Goal: Information Seeking & Learning: Learn about a topic

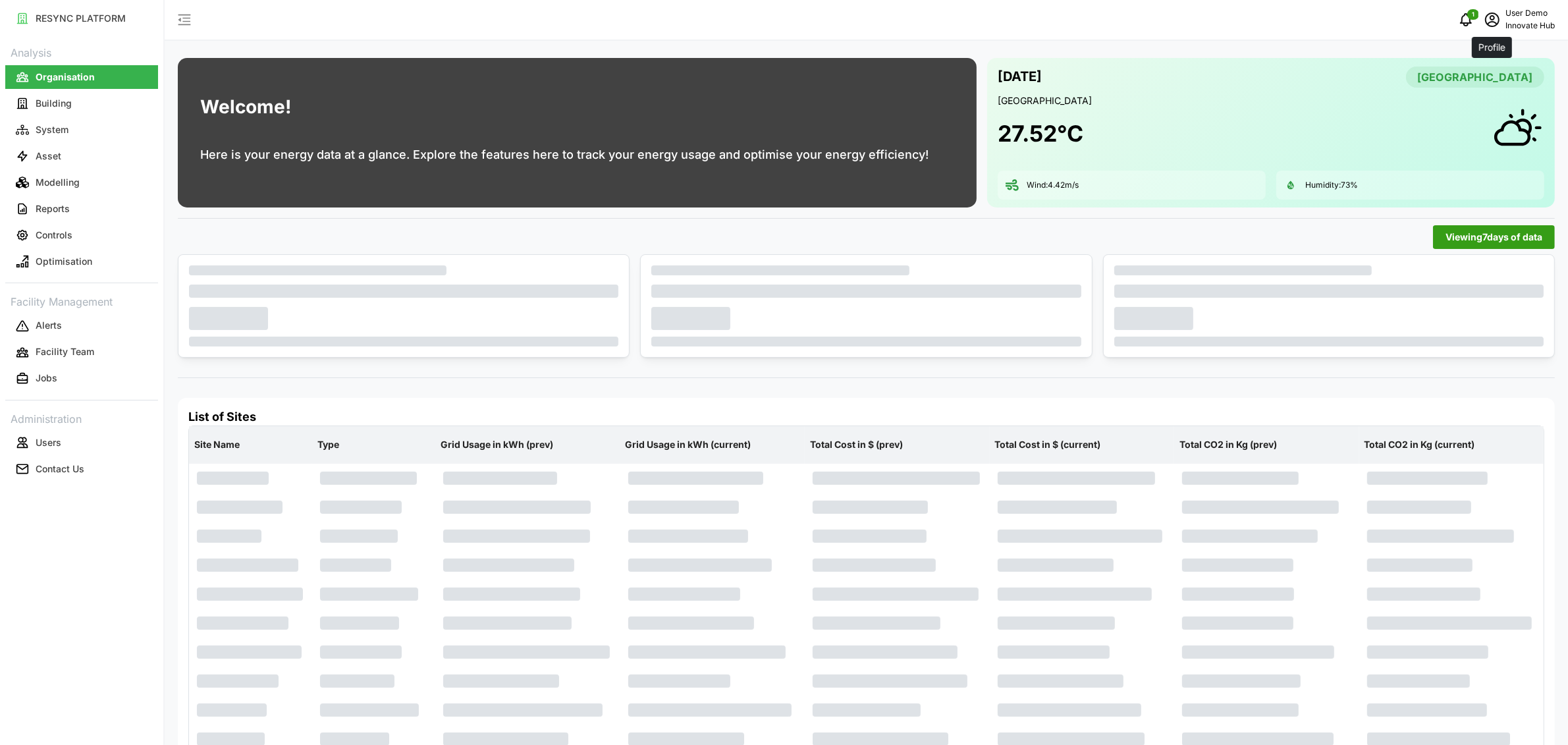
click at [1499, 28] on span "schedule" at bounding box center [1492, 20] width 25 height 25
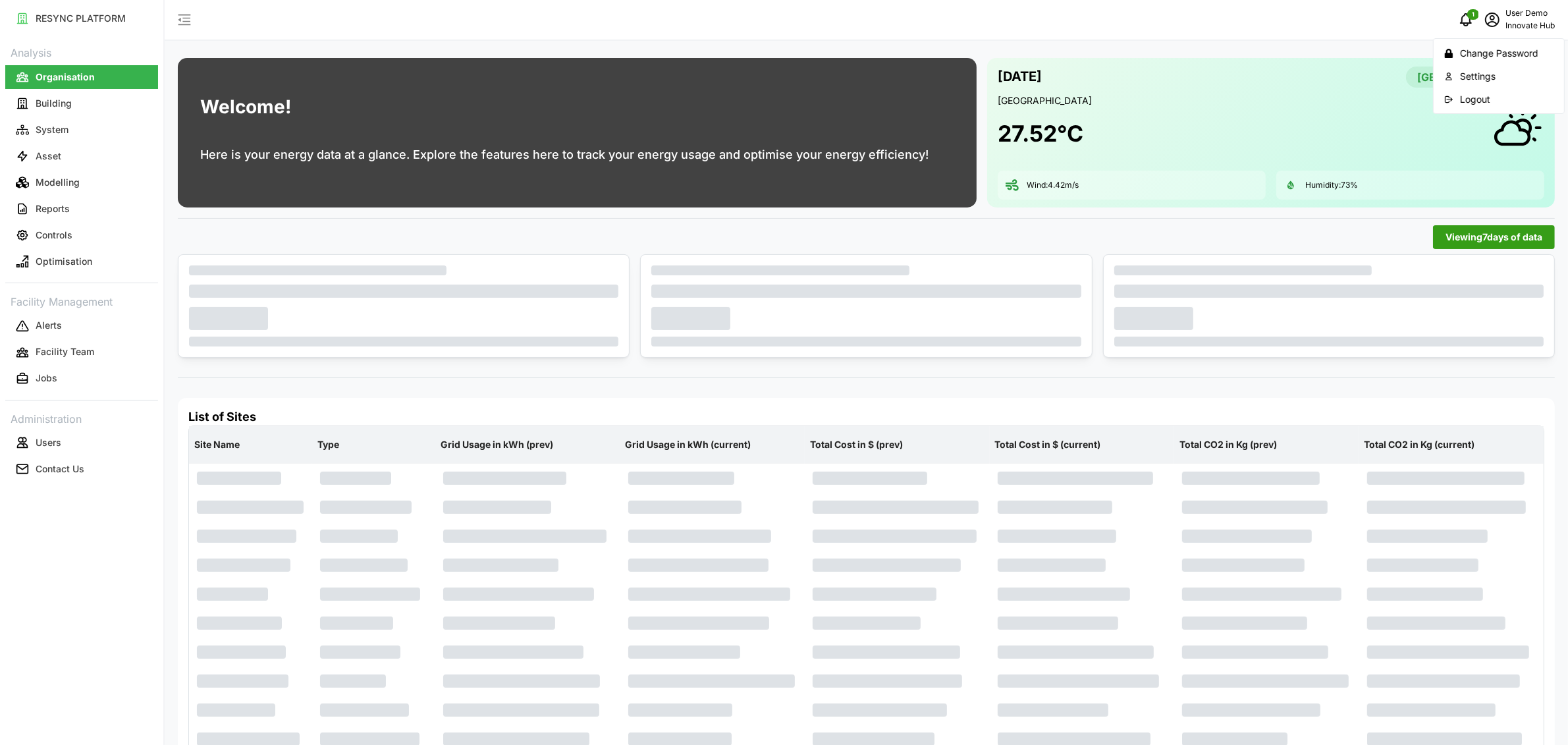
click at [1479, 94] on div "Logout" at bounding box center [1506, 99] width 93 height 15
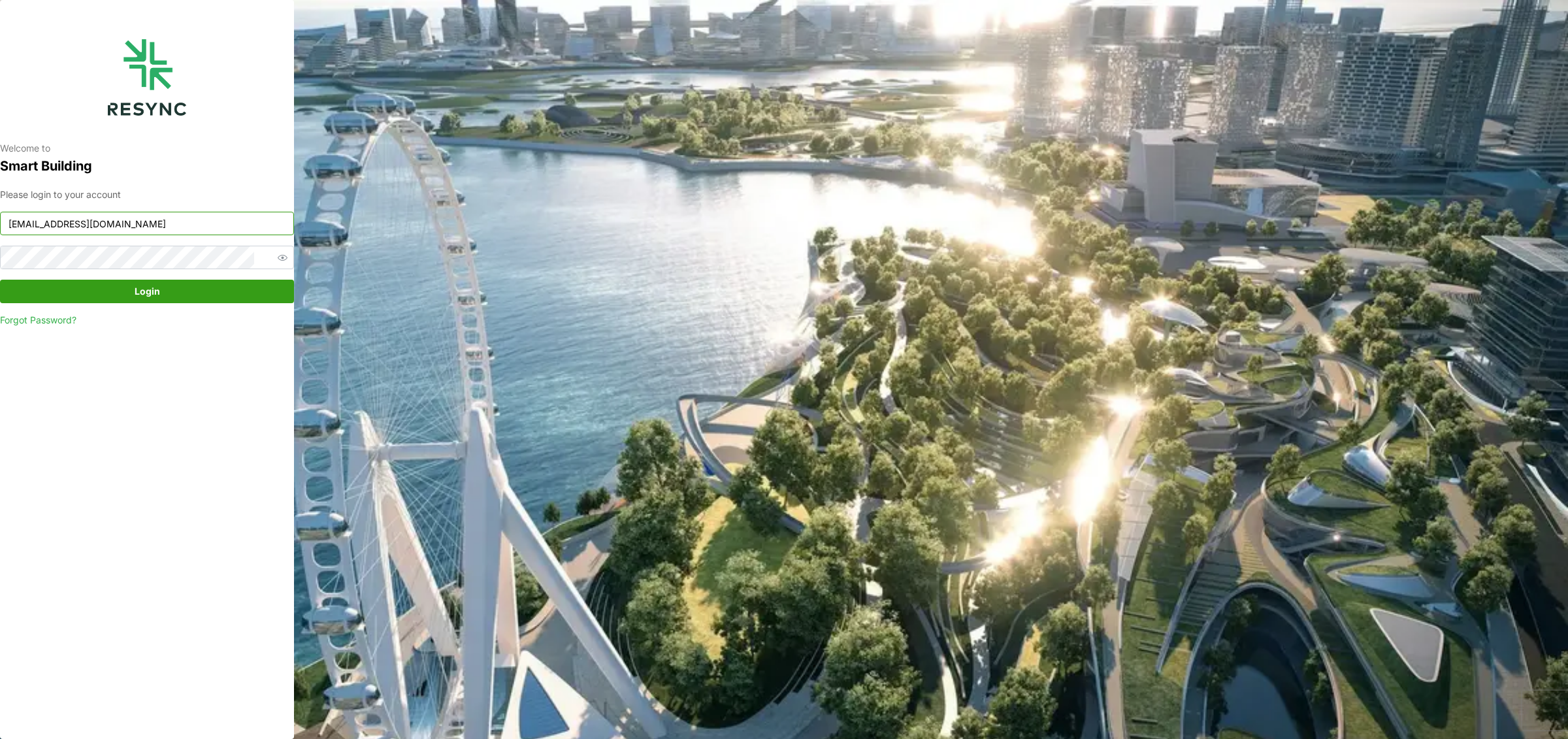
click at [115, 221] on input "[EMAIL_ADDRESS][DOMAIN_NAME]" at bounding box center [146, 223] width 294 height 24
type input "[EMAIL_ADDRESS][DOMAIN_NAME]"
click at [175, 285] on span "Login" at bounding box center [147, 292] width 269 height 22
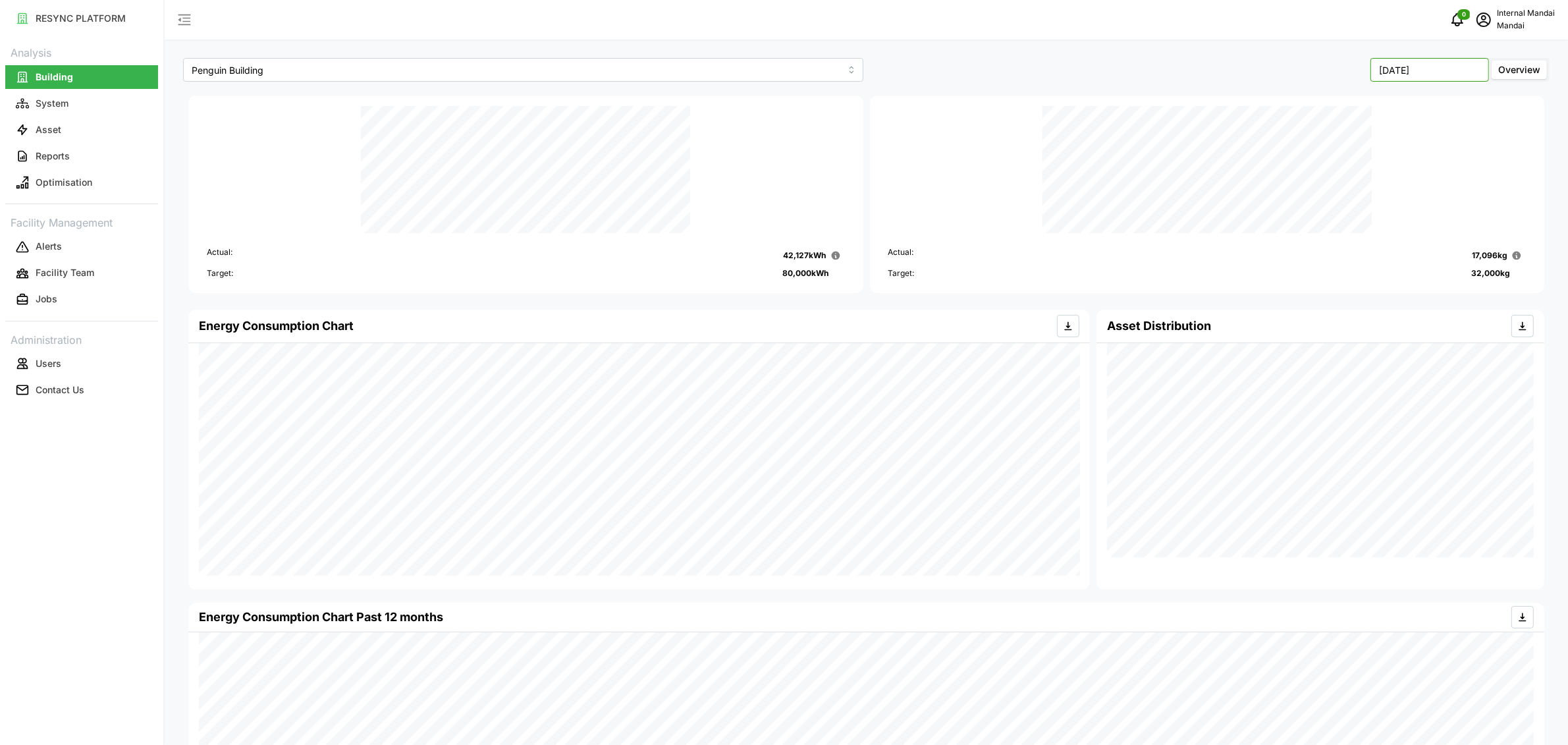
click at [1446, 72] on input "[DATE]" at bounding box center [1429, 70] width 119 height 24
click at [1350, 177] on button "[DATE]" at bounding box center [1346, 181] width 57 height 24
type input "July 2025"
click at [117, 134] on button "Asset" at bounding box center [81, 130] width 153 height 24
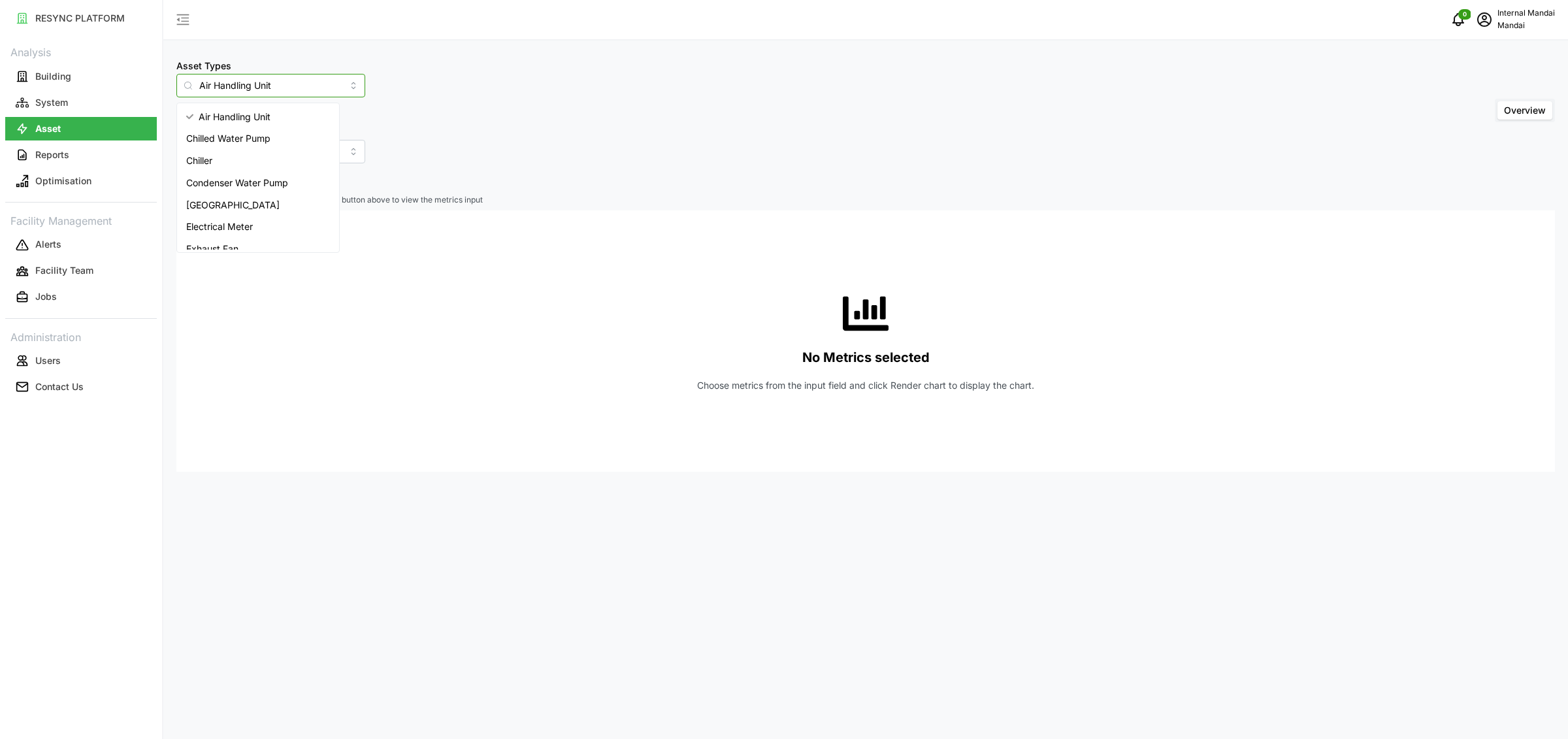
click at [248, 89] on input "Air Handling Unit" at bounding box center [270, 85] width 189 height 24
click at [258, 230] on div "Electrical Meter" at bounding box center [258, 227] width 157 height 22
type input "Electrical Meter"
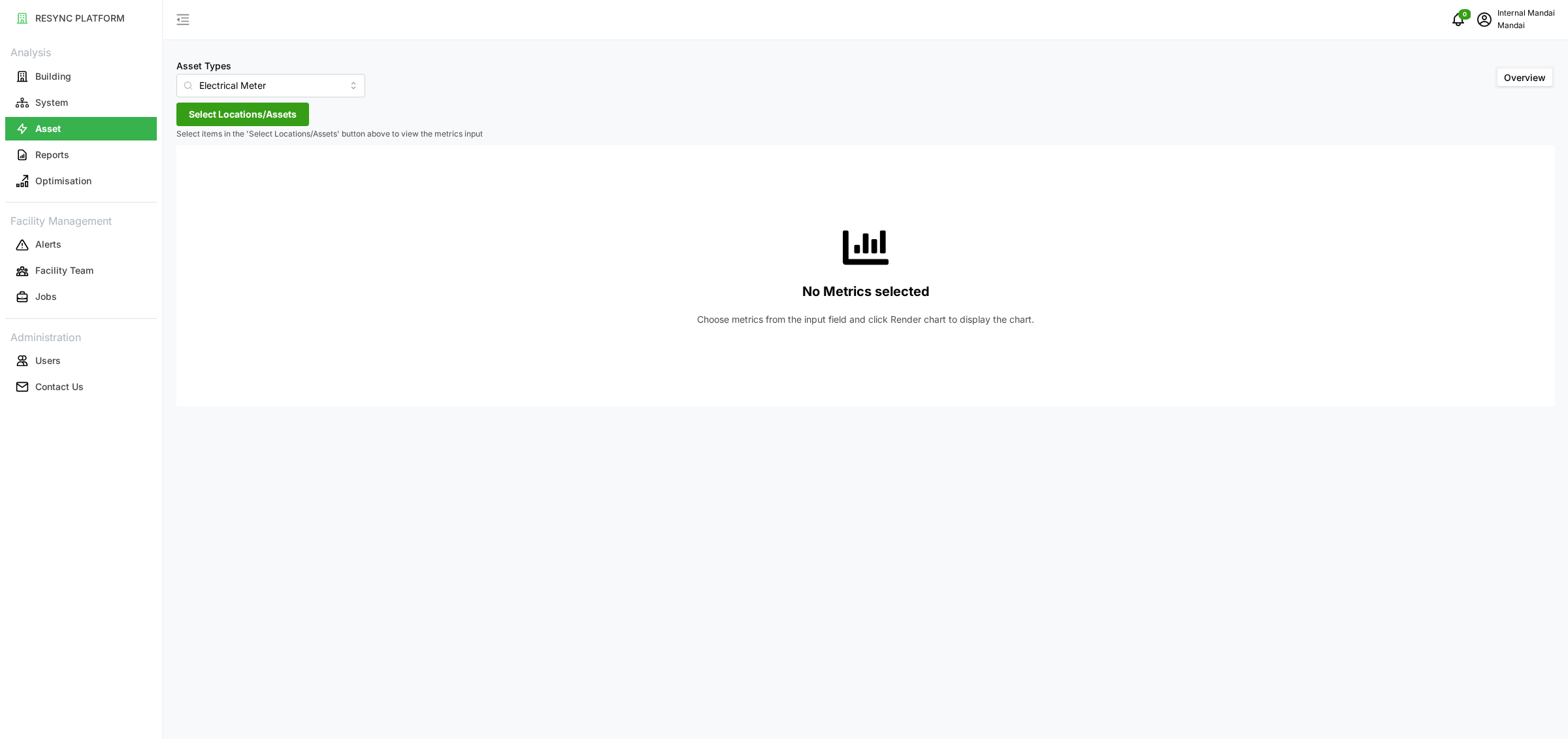
click at [252, 120] on span "Select Locations/Assets" at bounding box center [242, 114] width 108 height 22
click at [206, 177] on span "Select Penguin Building" at bounding box center [209, 174] width 9 height 9
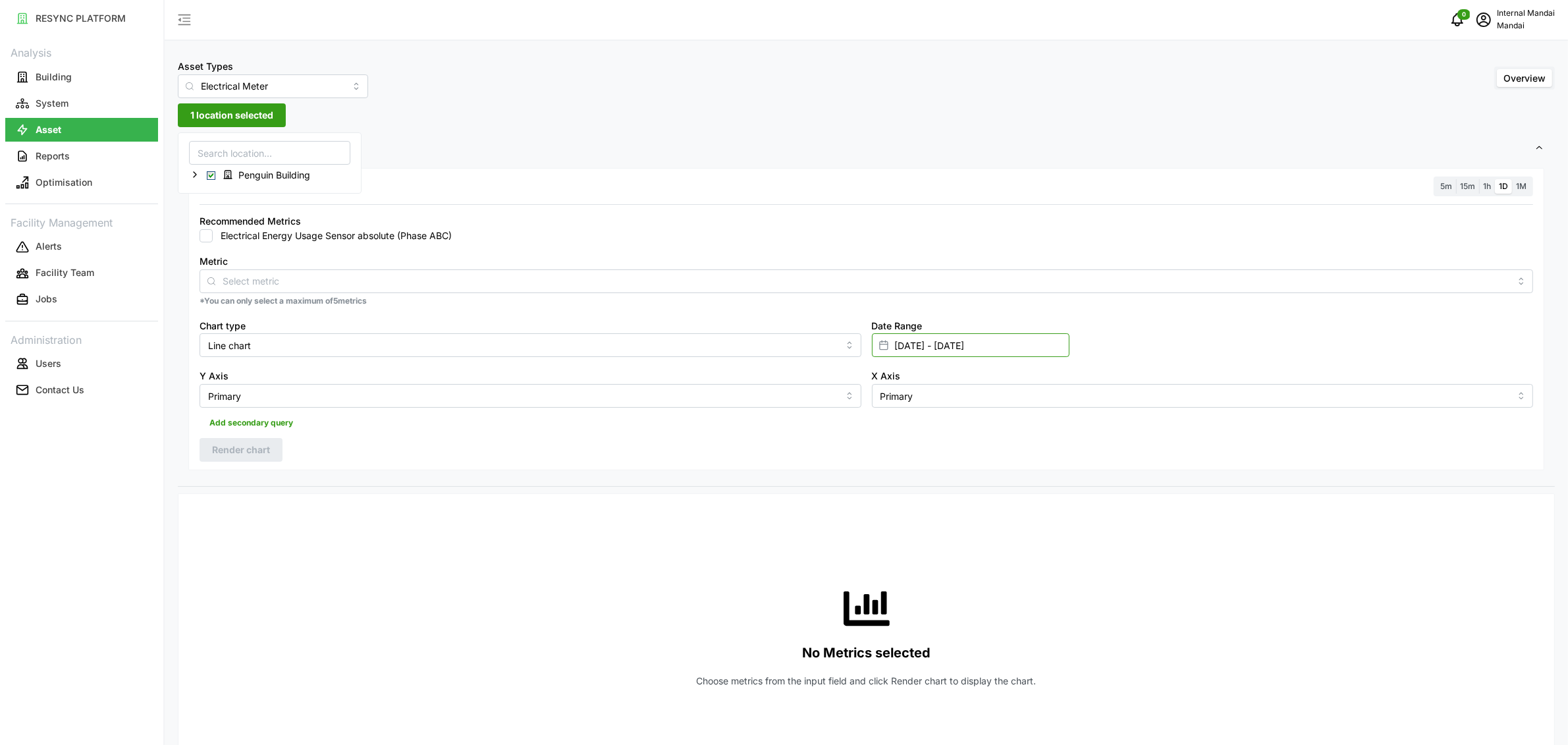
click at [929, 344] on input "01 Aug 2025 - 13 Aug 2025" at bounding box center [971, 345] width 197 height 24
click at [900, 429] on icon "button" at bounding box center [900, 428] width 11 height 11
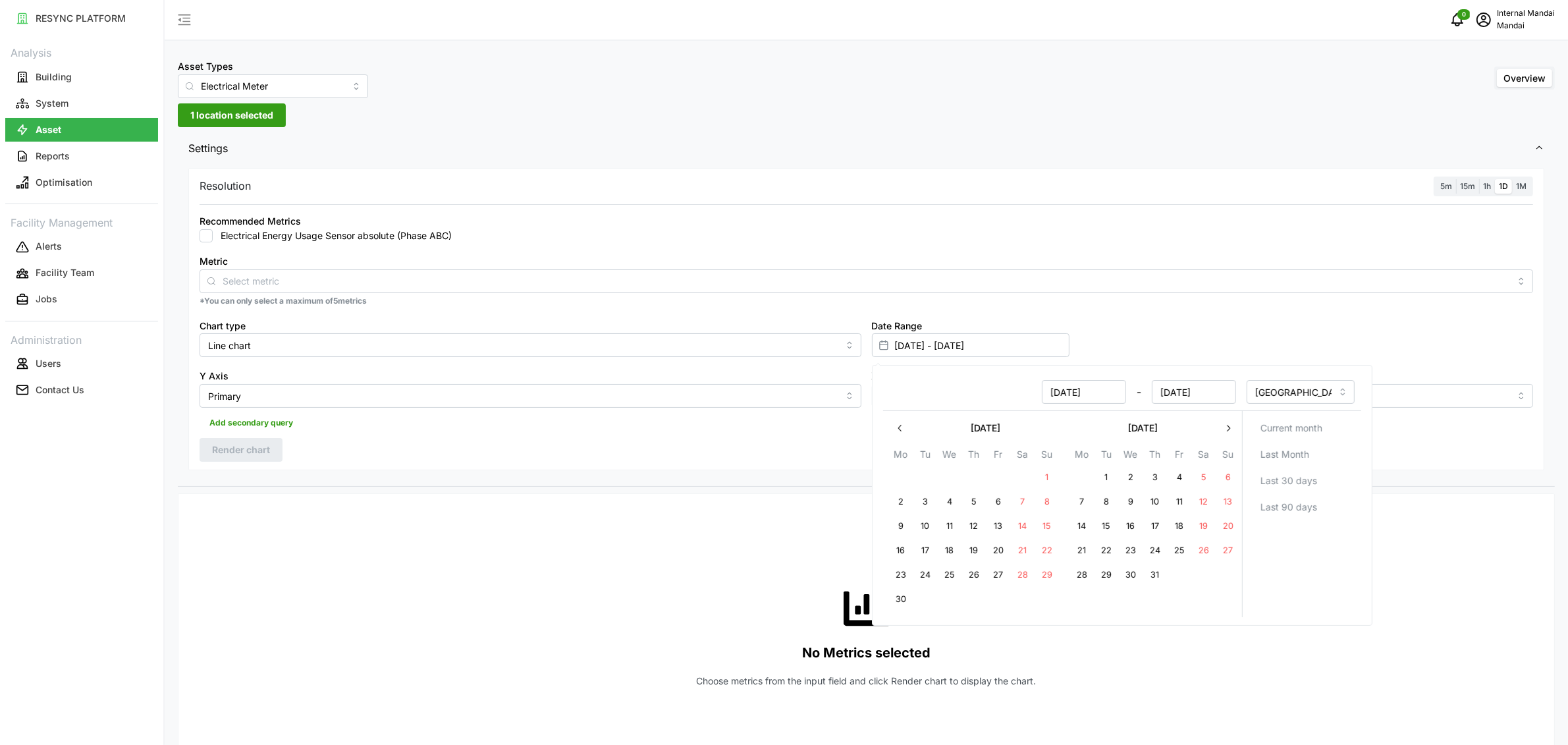
click at [1086, 544] on button "21" at bounding box center [1081, 550] width 24 height 24
type input "21 Jul 2025 - 13 Aug 2025"
type input "21 Jul 2025"
click at [1189, 393] on input "13 Aug 2025" at bounding box center [1193, 392] width 84 height 24
click at [1228, 427] on icon "button" at bounding box center [1228, 428] width 3 height 7
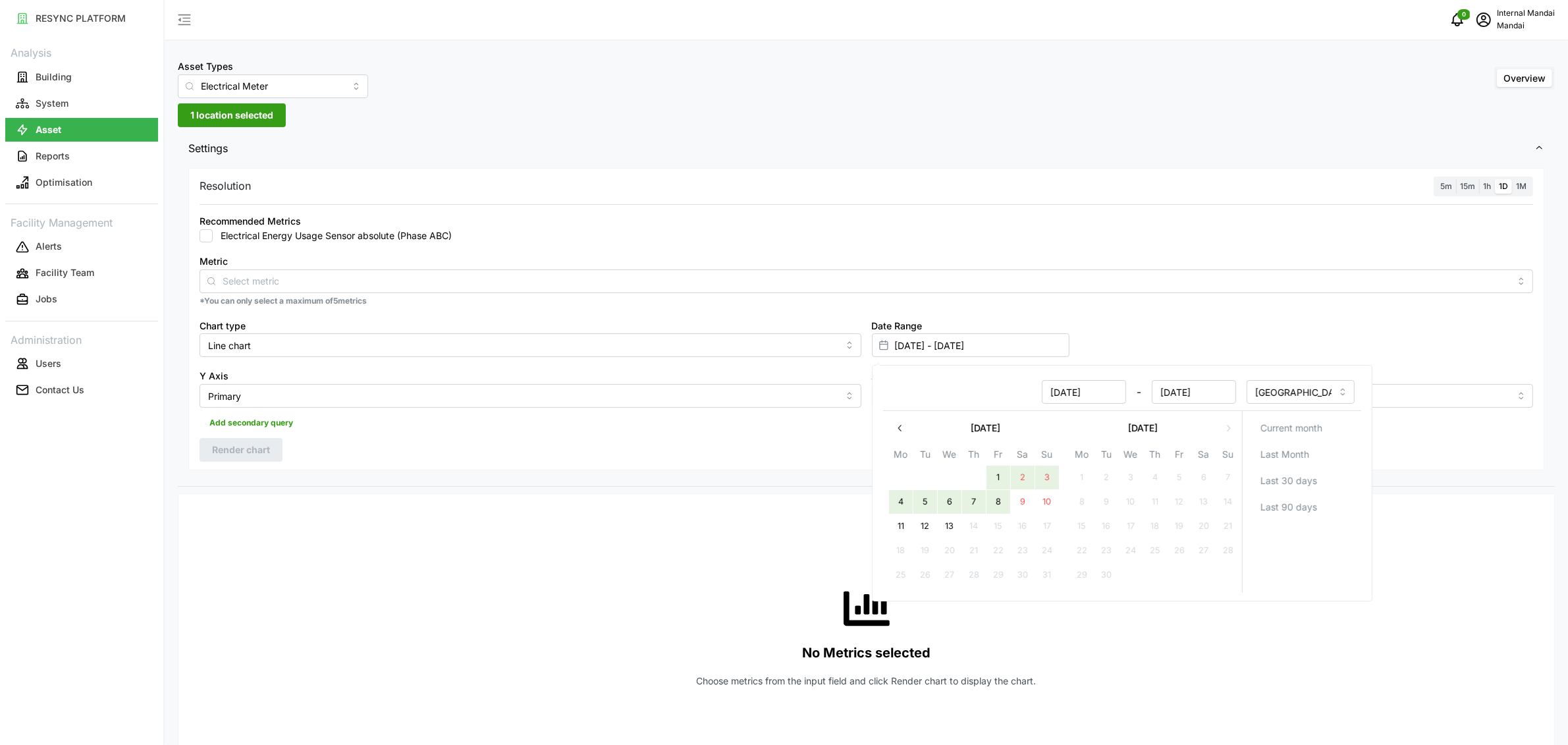
click at [992, 501] on button "8" at bounding box center [998, 502] width 24 height 24
type input "21 Jul 2025 - 08 Aug 2025"
type input "08 Aug 2025"
click at [634, 451] on div "Resolution 5m 15m 1h 1D 1M Recommended Metrics Electrical Energy Usage Sensor a…" at bounding box center [865, 319] width 1355 height 303
click at [330, 244] on div "Recommended Metrics Electrical Energy Usage Sensor absolute (Phase ABC)" at bounding box center [866, 227] width 1344 height 40
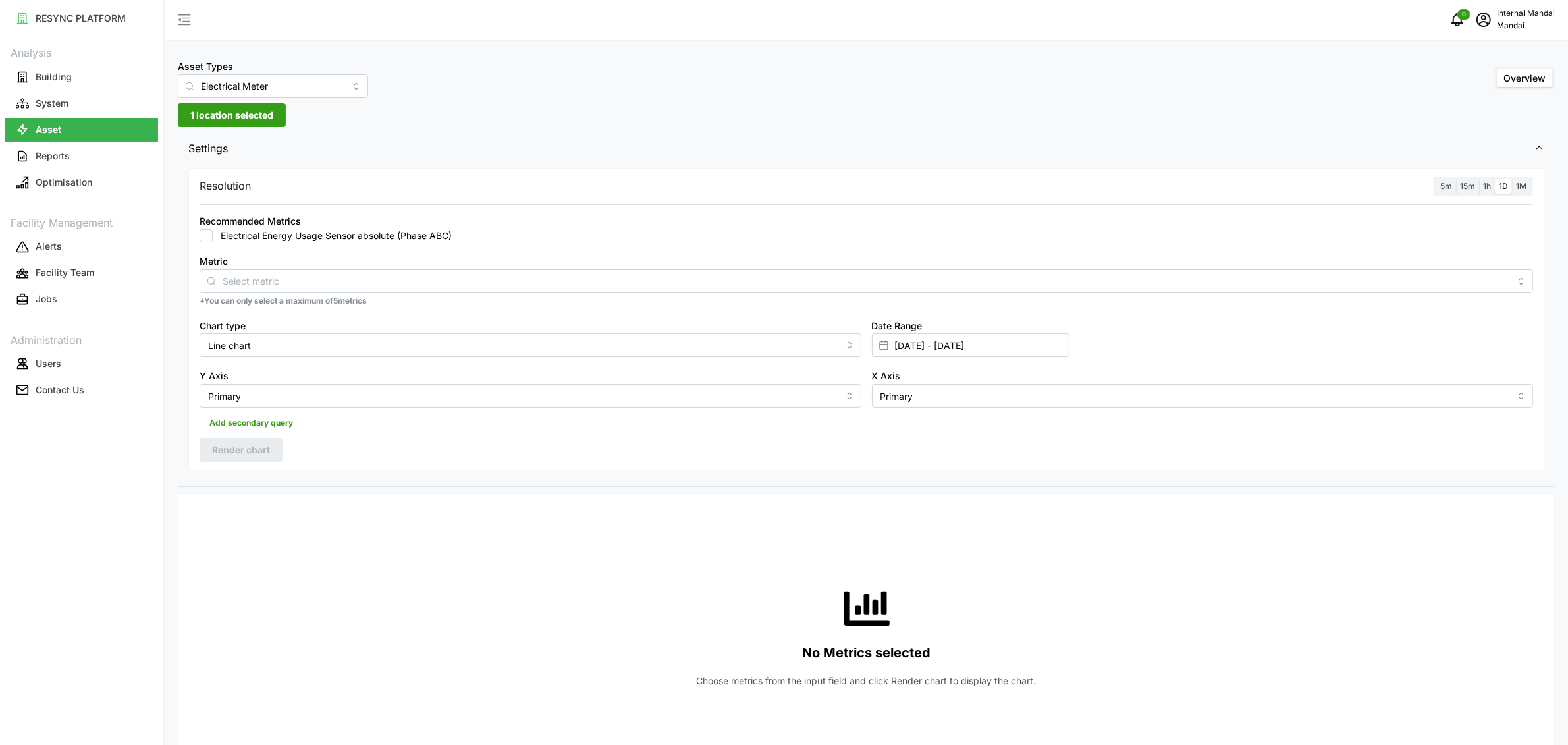
click at [332, 238] on label "Electrical Energy Usage Sensor absolute (Phase ABC)" at bounding box center [332, 236] width 239 height 13
click at [213, 238] on input "Electrical Energy Usage Sensor absolute (Phase ABC)" at bounding box center [206, 236] width 13 height 13
checkbox input "true"
click at [272, 452] on button "Render chart" at bounding box center [240, 450] width 83 height 24
click at [693, 343] on input "Line chart" at bounding box center [530, 345] width 662 height 24
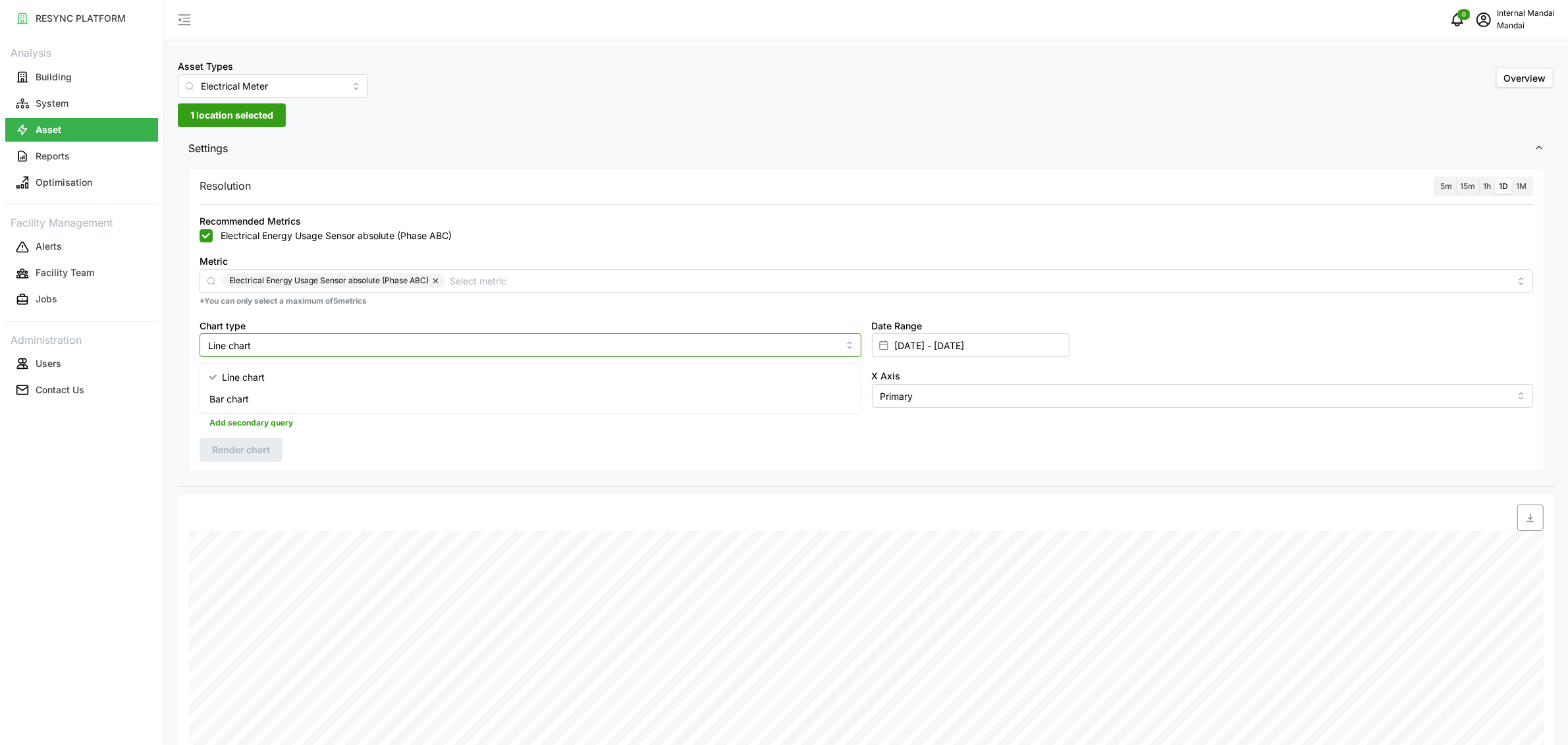
click at [599, 397] on div "Bar chart" at bounding box center [530, 399] width 654 height 23
type input "Bar chart"
click at [226, 450] on span "Render chart" at bounding box center [241, 450] width 58 height 23
click at [330, 83] on input "Electrical Meter" at bounding box center [272, 86] width 190 height 24
click at [448, 79] on div "Asset Types Electrical Meter Overview" at bounding box center [865, 78] width 1377 height 40
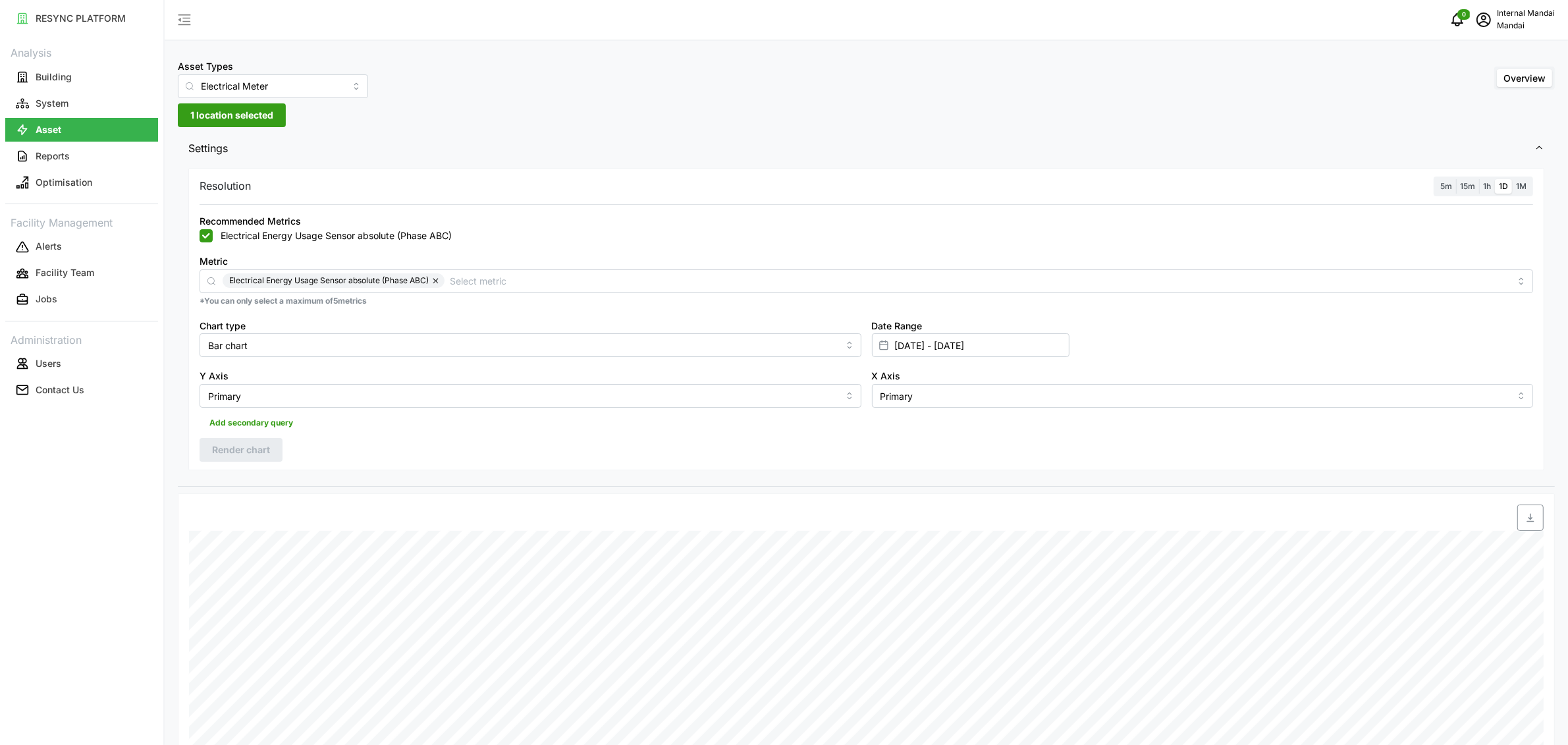
click at [304, 66] on div "Asset Types Electrical Meter" at bounding box center [272, 78] width 190 height 40
click at [299, 81] on input "Electrical Meter" at bounding box center [272, 86] width 190 height 24
click at [293, 121] on div "Air Handling Unit" at bounding box center [260, 118] width 158 height 23
type input "Air Handling Unit"
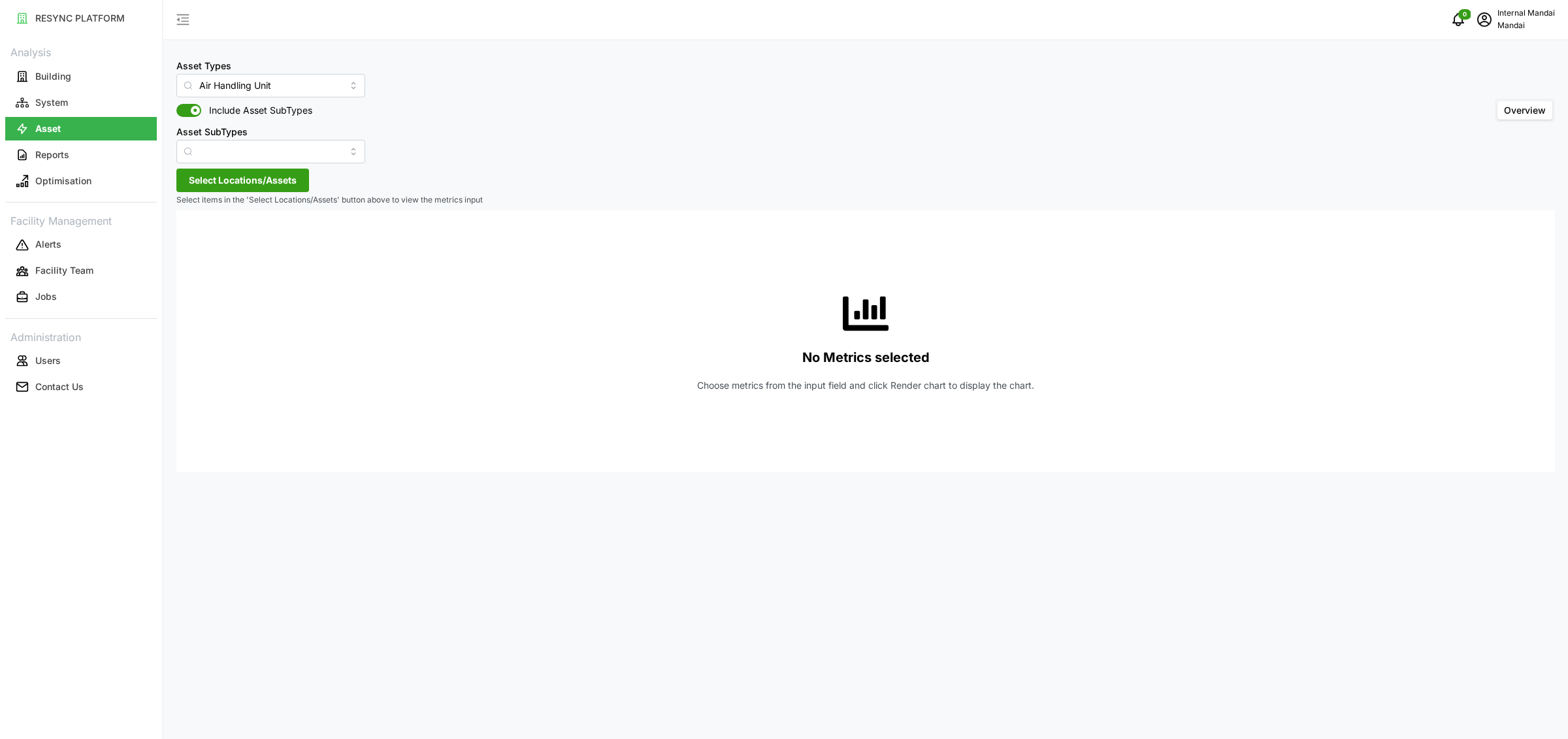
click at [229, 180] on span "Select Locations/Assets" at bounding box center [242, 181] width 108 height 22
click at [208, 242] on span "Select Penguin Building" at bounding box center [209, 240] width 9 height 9
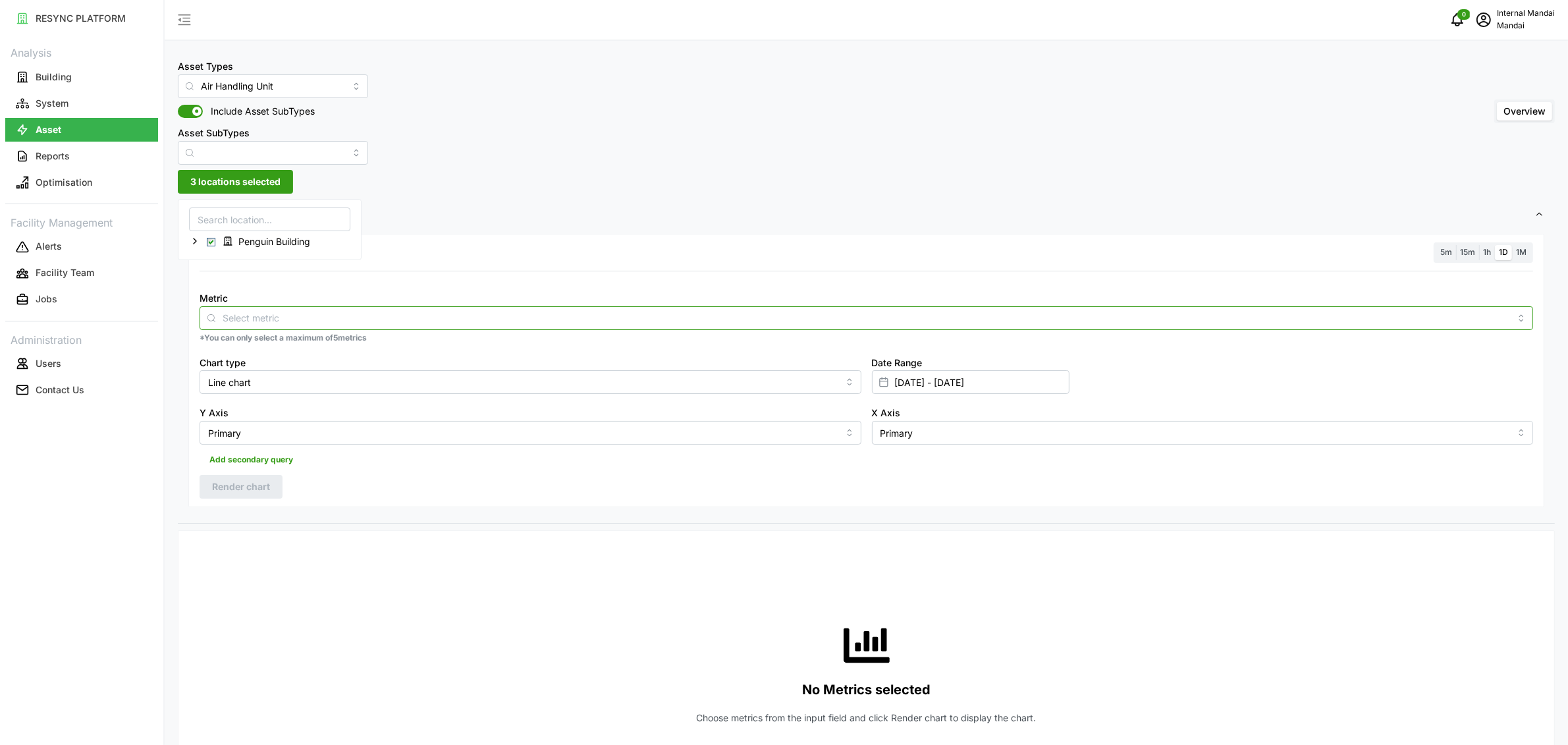
click at [339, 321] on input "Metric" at bounding box center [866, 317] width 1287 height 15
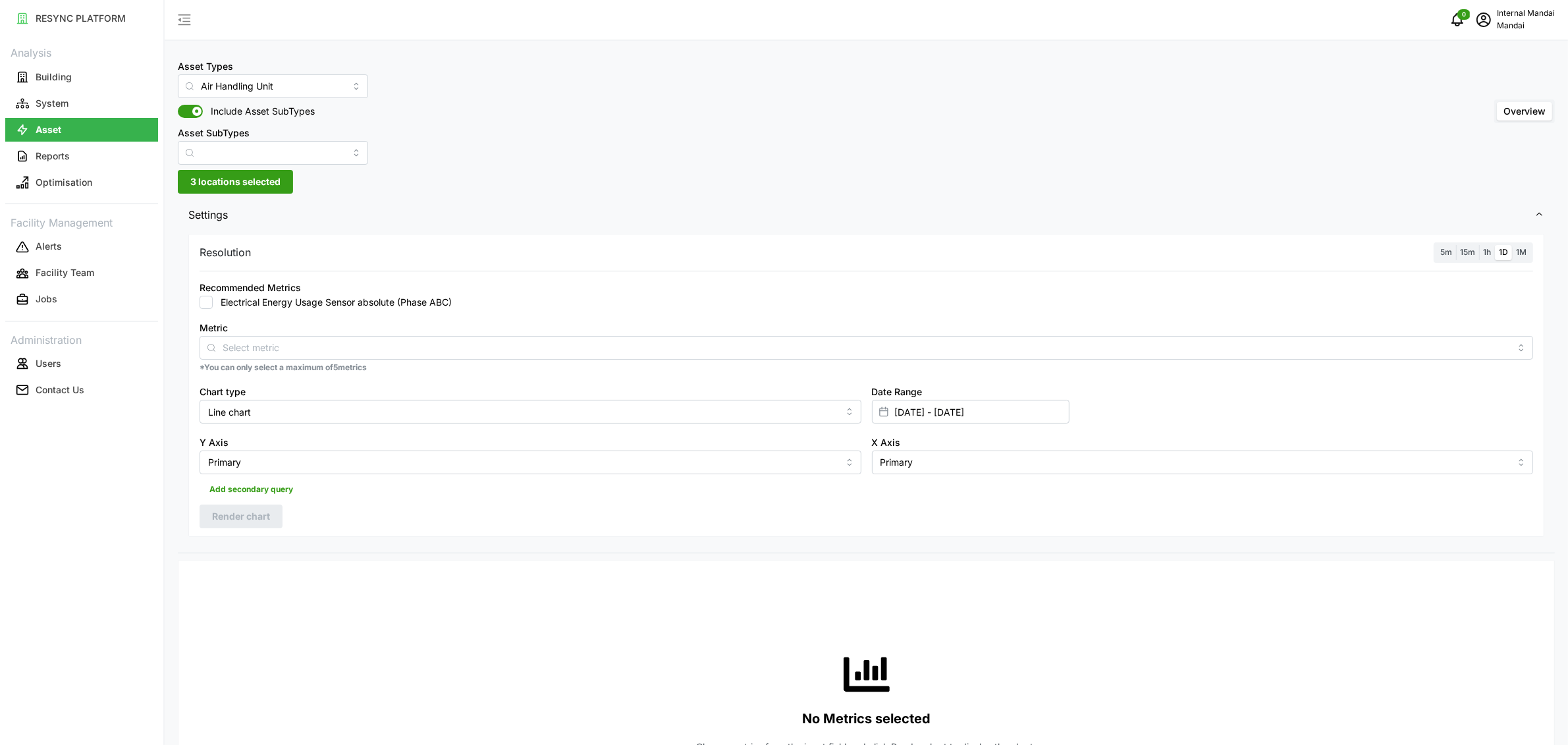
click at [330, 315] on div "Metric *You can only select a maximum of 5 metrics" at bounding box center [866, 346] width 1344 height 64
click at [317, 307] on label "Electrical Energy Usage Sensor absolute (Phase ABC)" at bounding box center [332, 302] width 239 height 13
click at [213, 307] on input "Electrical Energy Usage Sensor absolute (Phase ABC)" at bounding box center [206, 302] width 13 height 13
checkbox input "true"
click at [316, 416] on input "Line chart" at bounding box center [530, 412] width 662 height 24
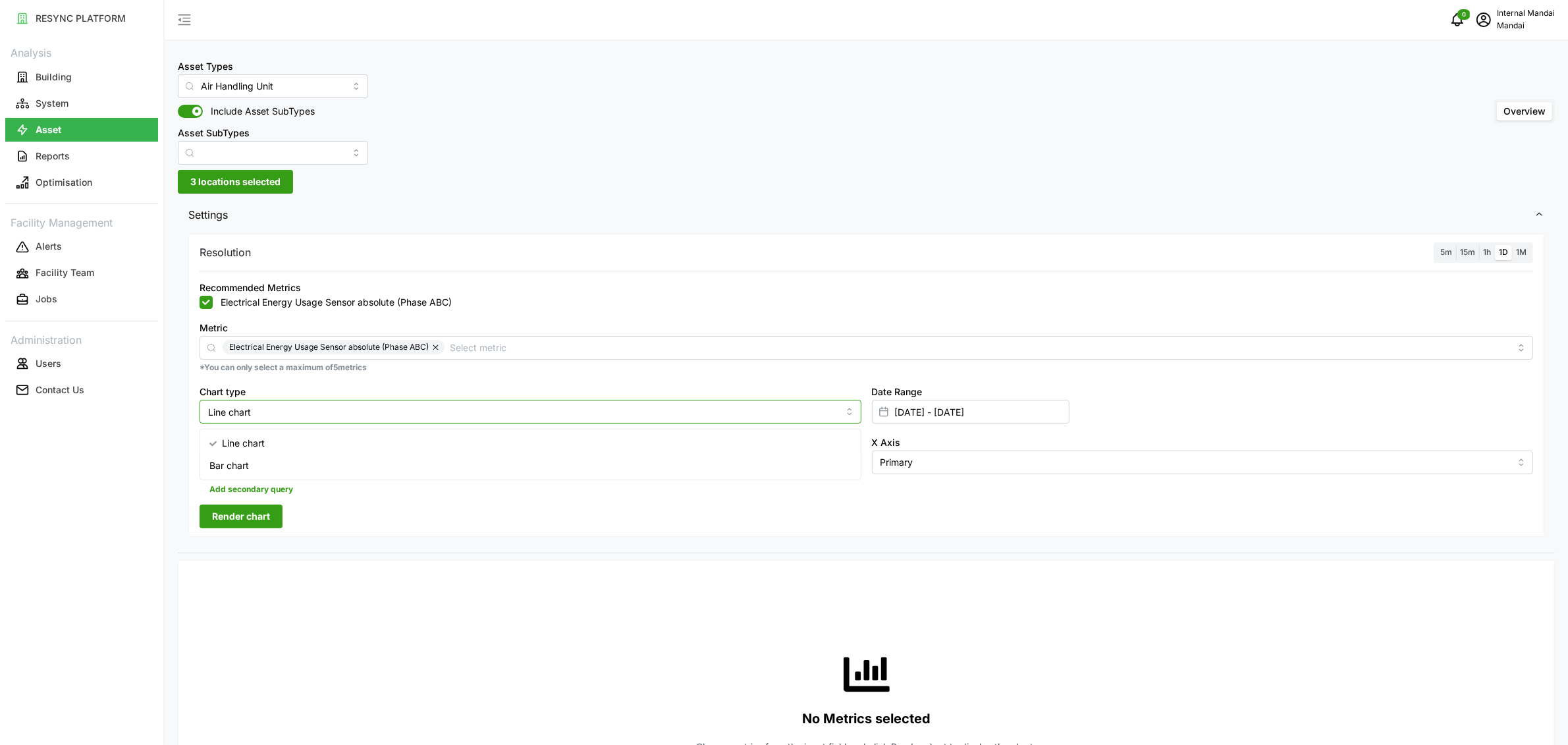
click at [286, 461] on div "Bar chart" at bounding box center [530, 466] width 654 height 23
type input "Bar chart"
click at [252, 517] on span "Render chart" at bounding box center [241, 517] width 58 height 23
click at [268, 93] on input "Air Handling Unit" at bounding box center [272, 86] width 190 height 24
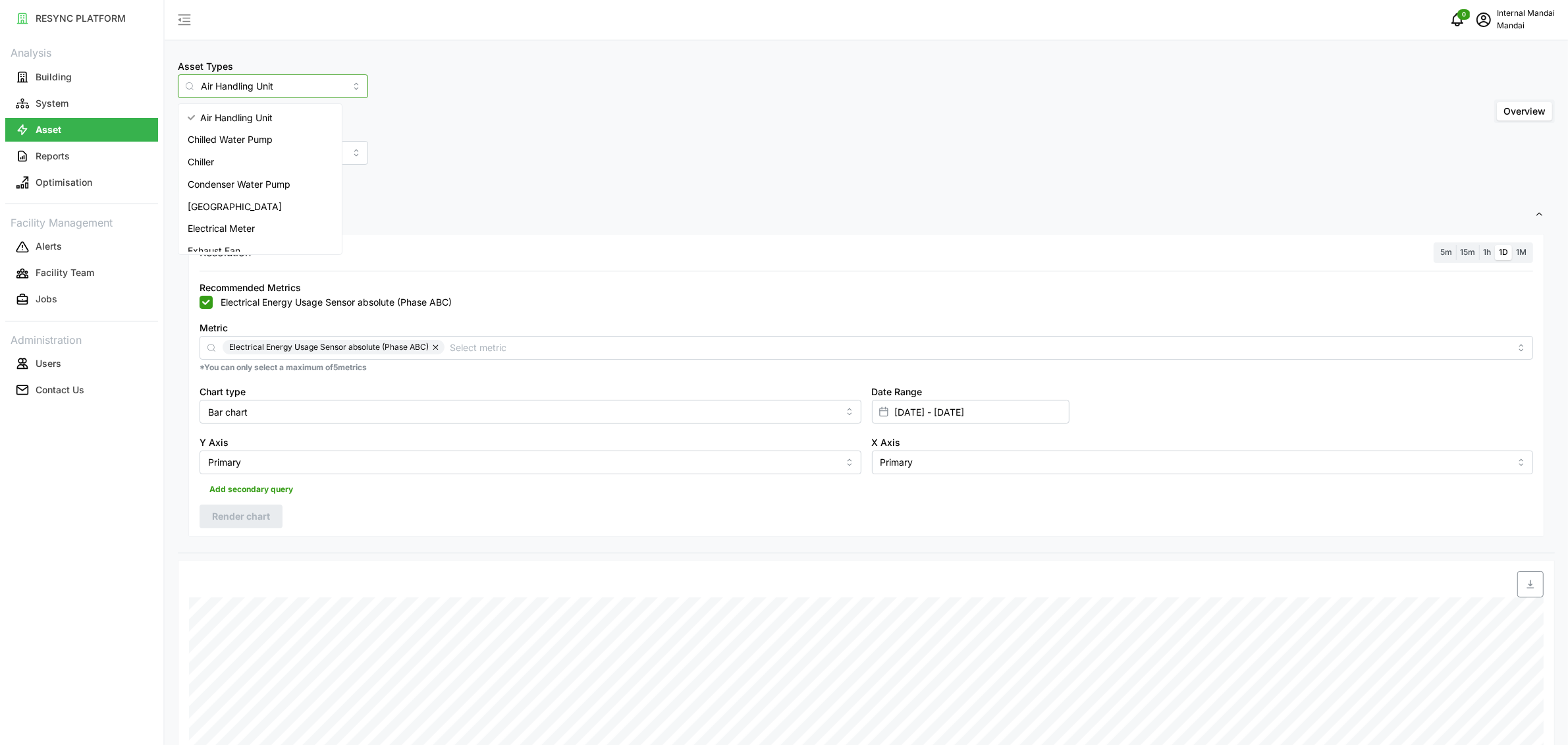
click at [246, 161] on div "Chiller" at bounding box center [260, 162] width 158 height 23
type input "Chiller"
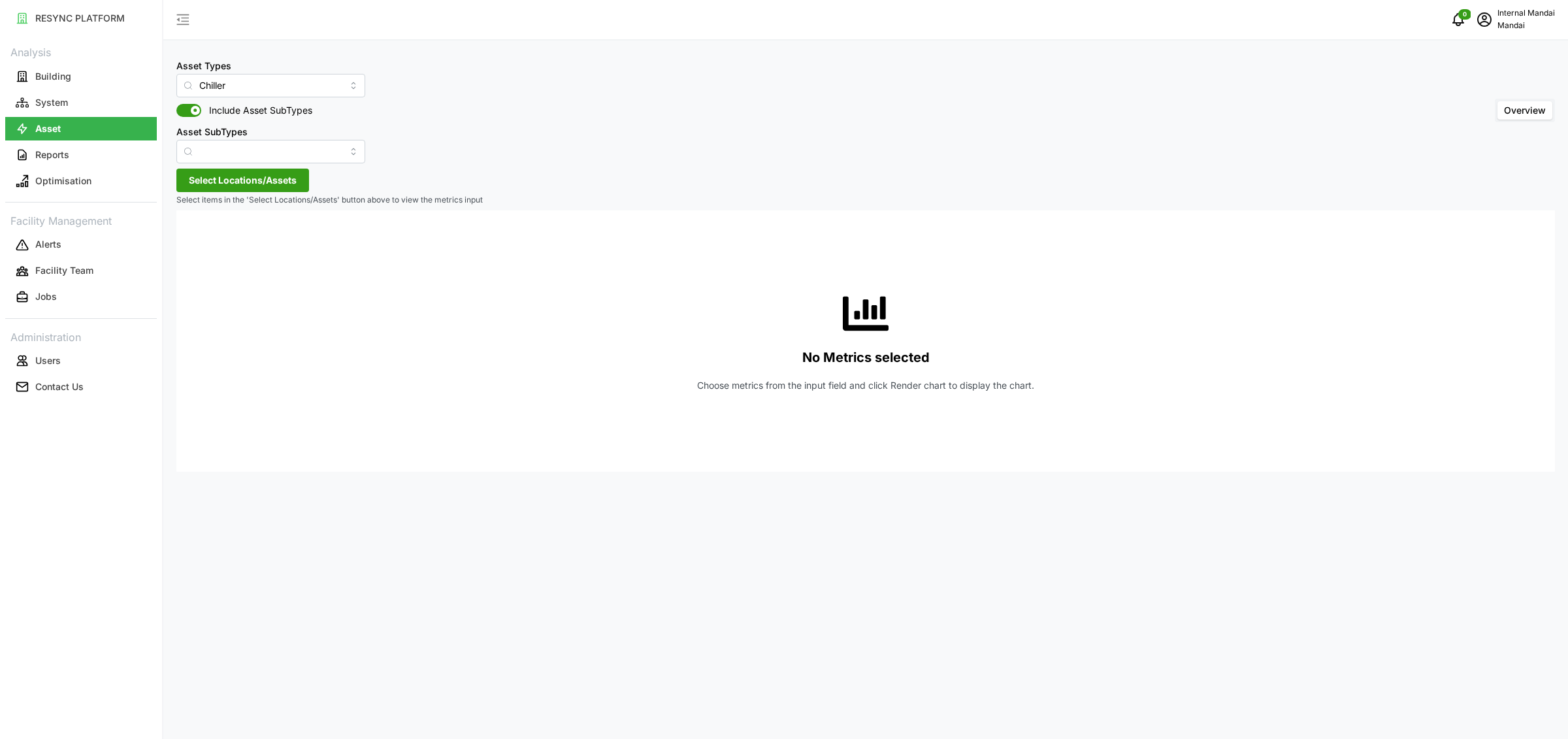
click at [262, 185] on span "Select Locations/Assets" at bounding box center [242, 181] width 108 height 22
click at [236, 242] on span "Penguin Building" at bounding box center [272, 240] width 71 height 13
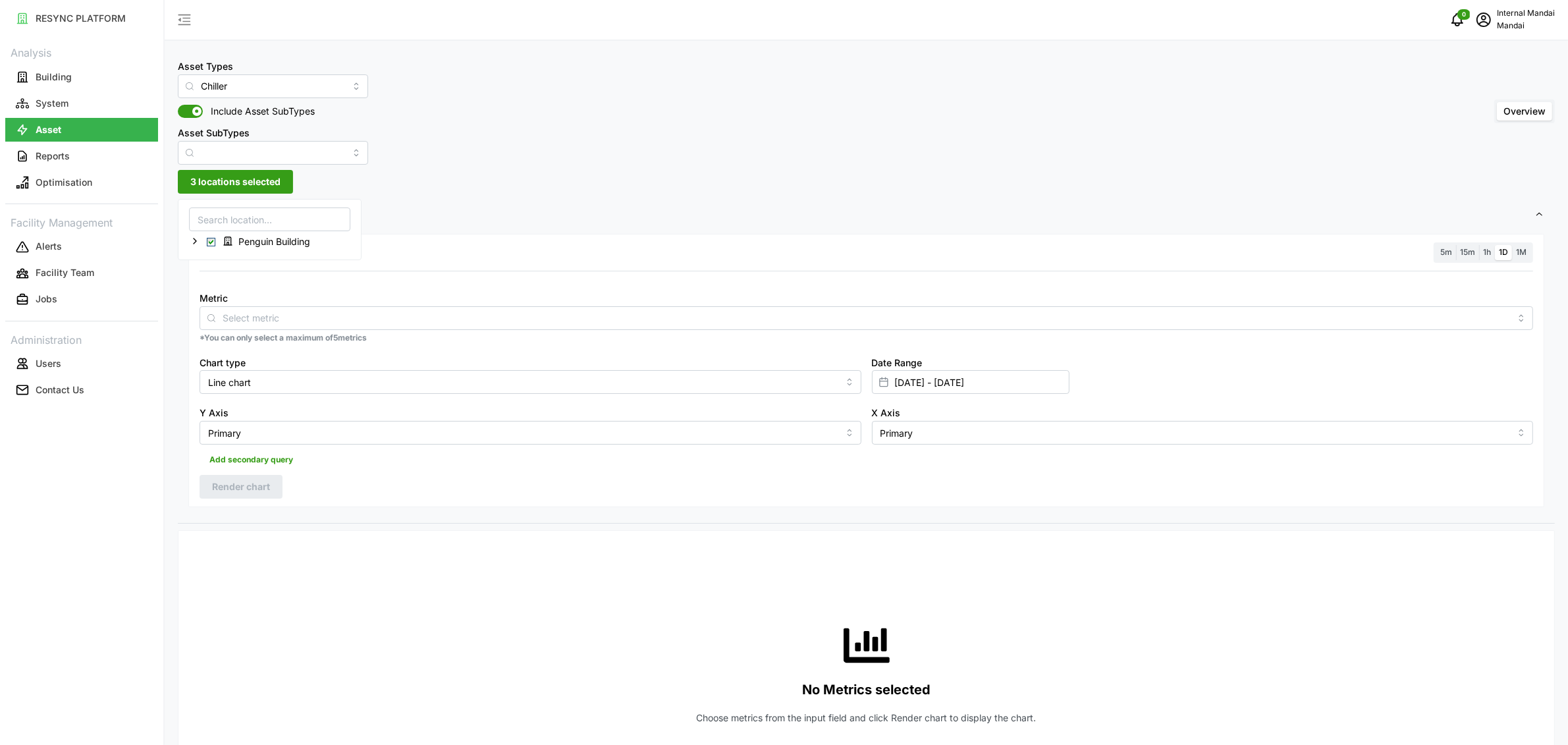
click at [282, 303] on div "Metric" at bounding box center [866, 310] width 1334 height 40
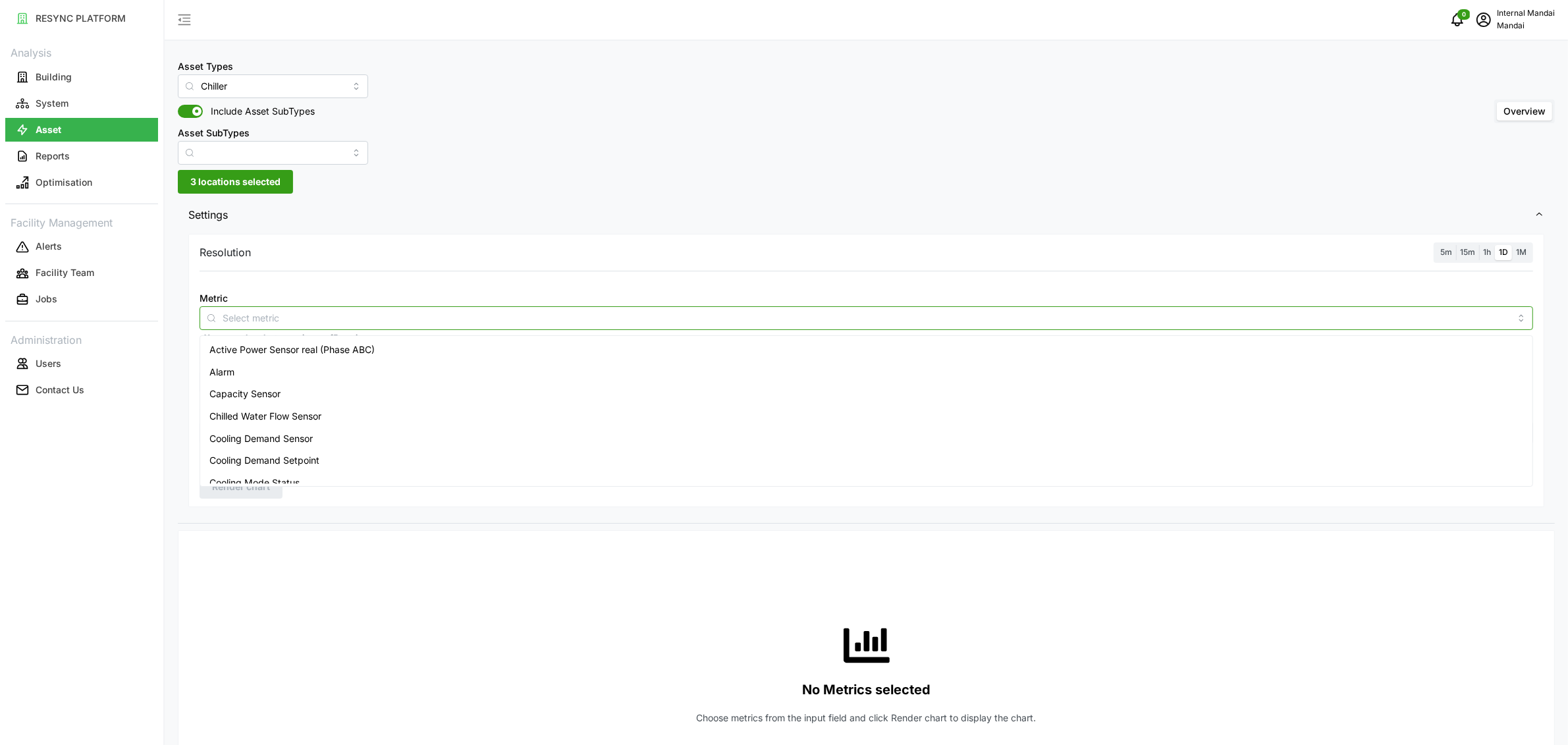
click at [280, 309] on div at bounding box center [866, 318] width 1334 height 24
type input "r"
type input "energy"
click at [262, 365] on span "Electrical Energy Usage Sensor absolute (Phase ABC)" at bounding box center [324, 372] width 231 height 15
click at [648, 258] on div "Resolution 5m 15m 1h 1D 1M" at bounding box center [866, 252] width 1334 height 21
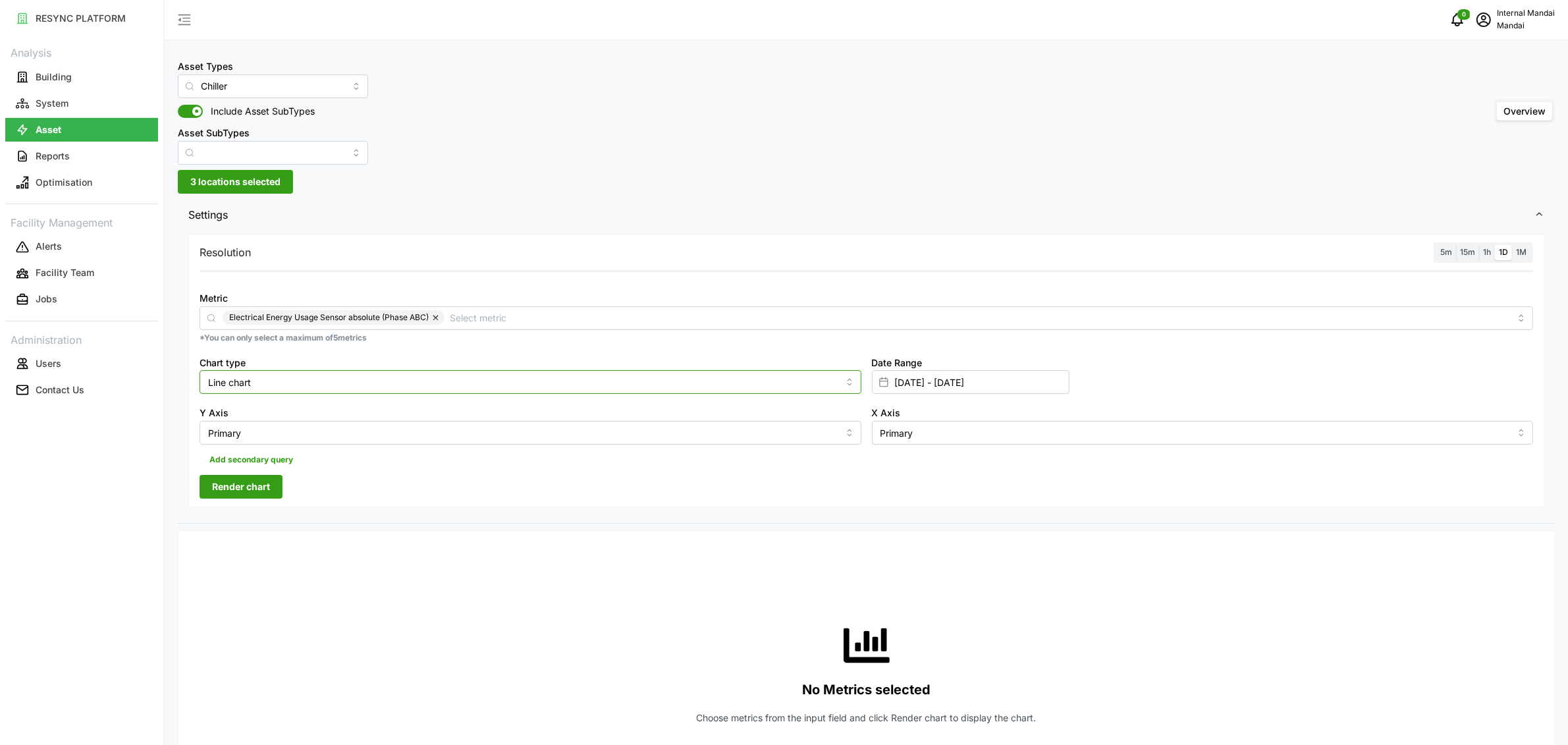
click at [301, 389] on input "Line chart" at bounding box center [530, 382] width 662 height 24
click at [271, 422] on div "Line chart" at bounding box center [530, 415] width 654 height 23
click at [270, 383] on input "Chart type" at bounding box center [530, 382] width 662 height 24
click at [250, 435] on div "Bar chart" at bounding box center [530, 436] width 654 height 23
type input "Bar chart"
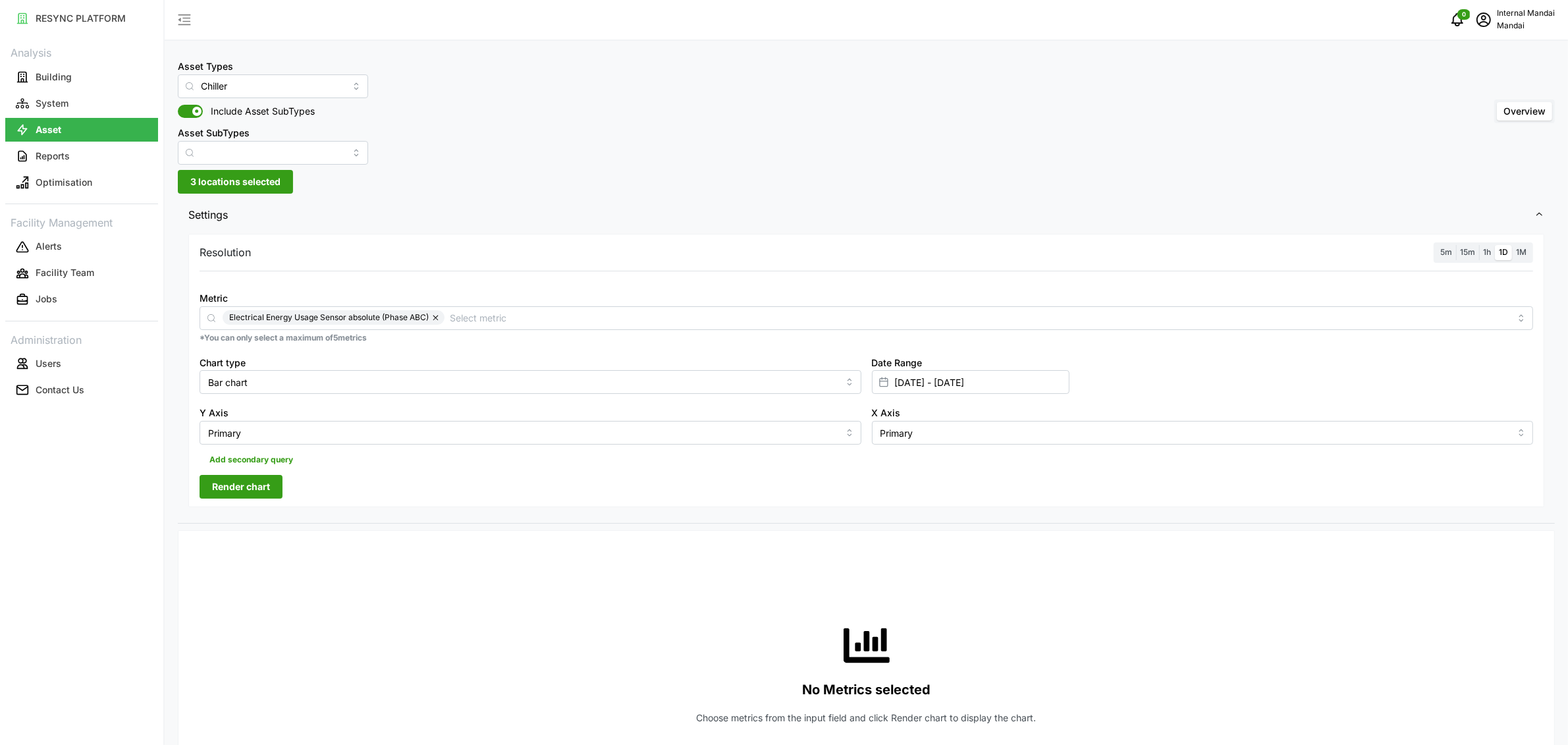
click at [240, 473] on div "Resolution 5m 15m 1h 1D 1M Metric Electrical Energy Usage Sensor absolute (Phas…" at bounding box center [865, 370] width 1355 height 273
click at [235, 483] on span "Render chart" at bounding box center [241, 487] width 58 height 23
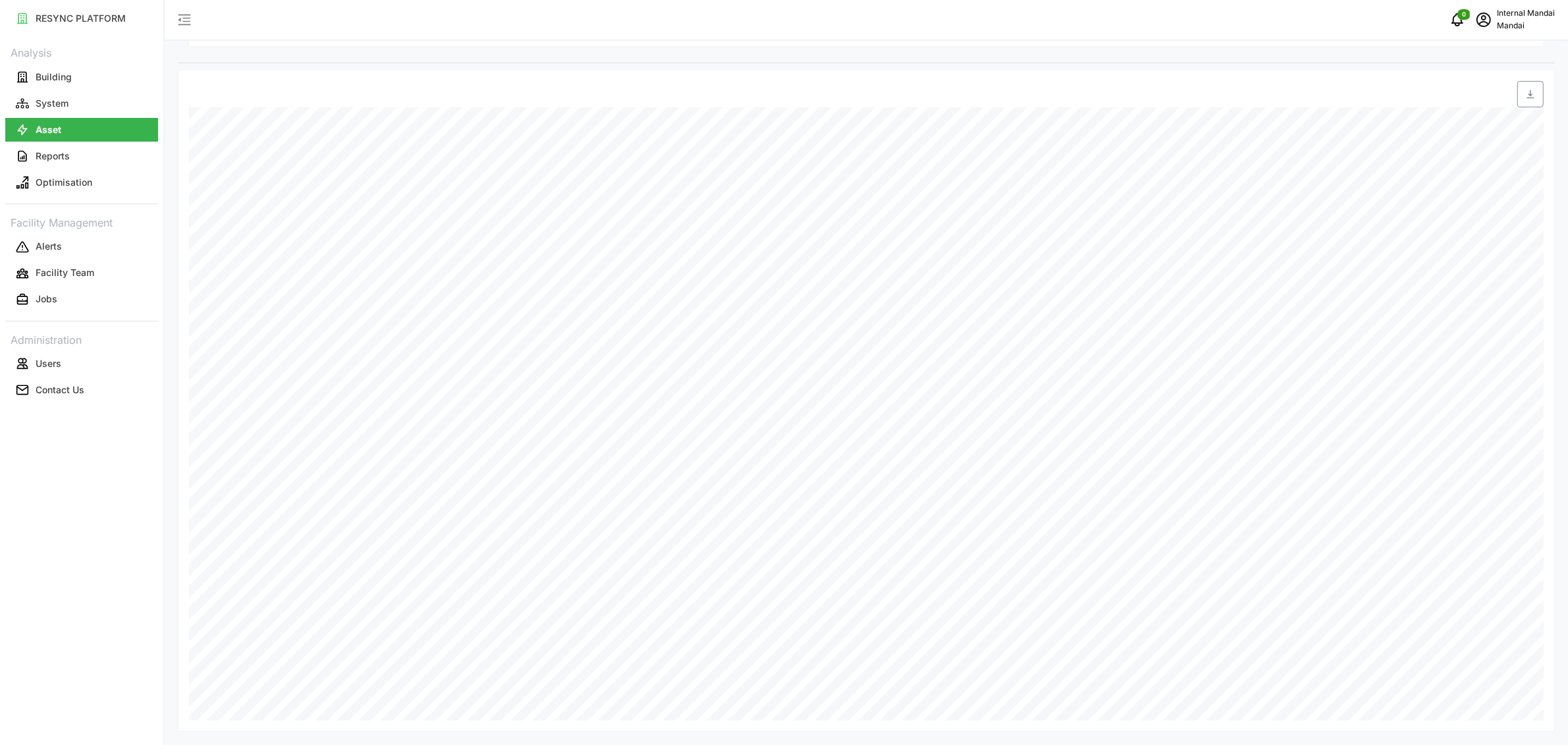
scroll to position [23, 0]
